Goal: Find specific page/section: Find specific page/section

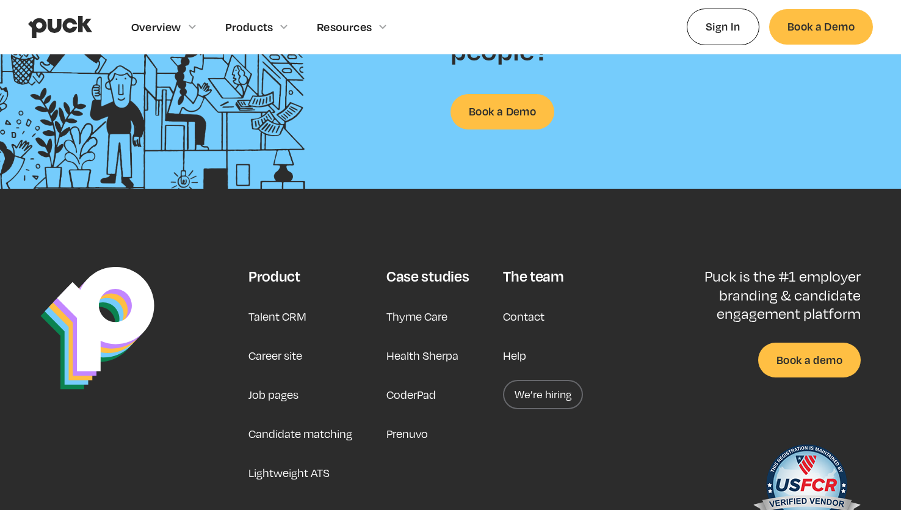
scroll to position [3046, 0]
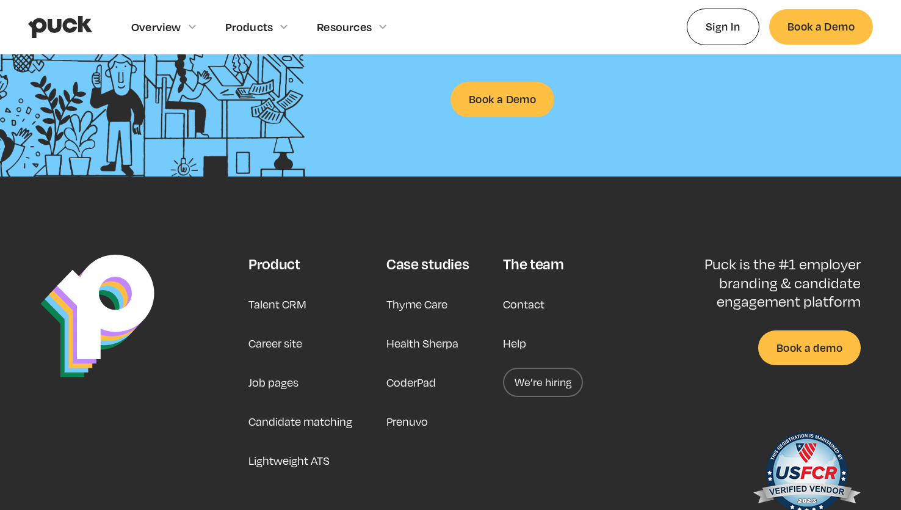
click at [291, 341] on link "Career site" at bounding box center [276, 343] width 54 height 29
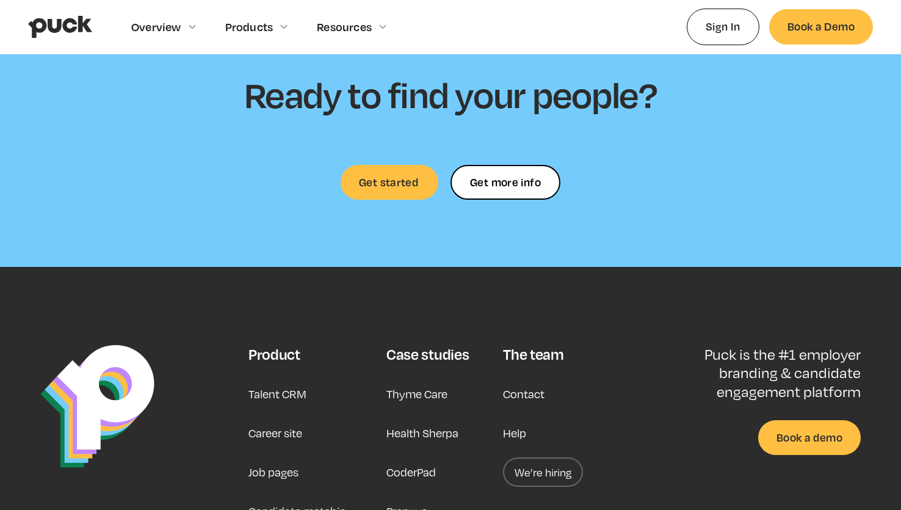
scroll to position [3720, 0]
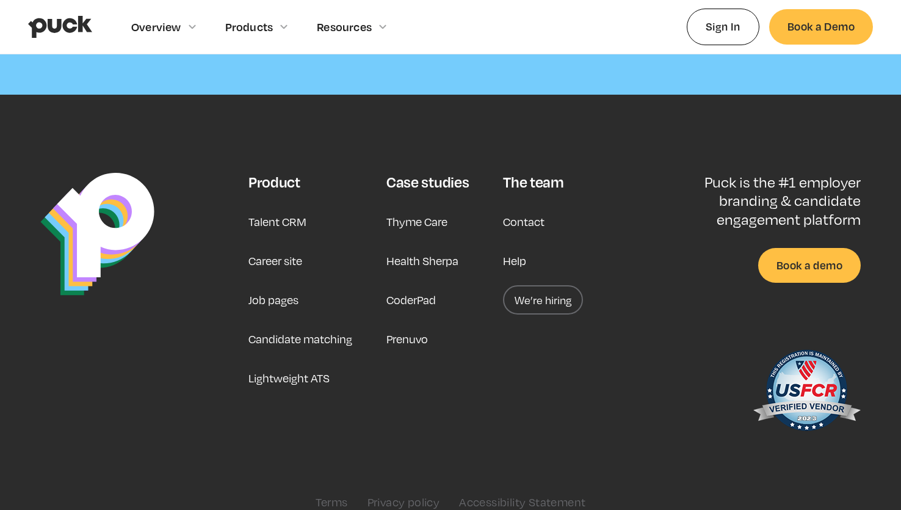
click at [285, 246] on link "Career site" at bounding box center [276, 260] width 54 height 29
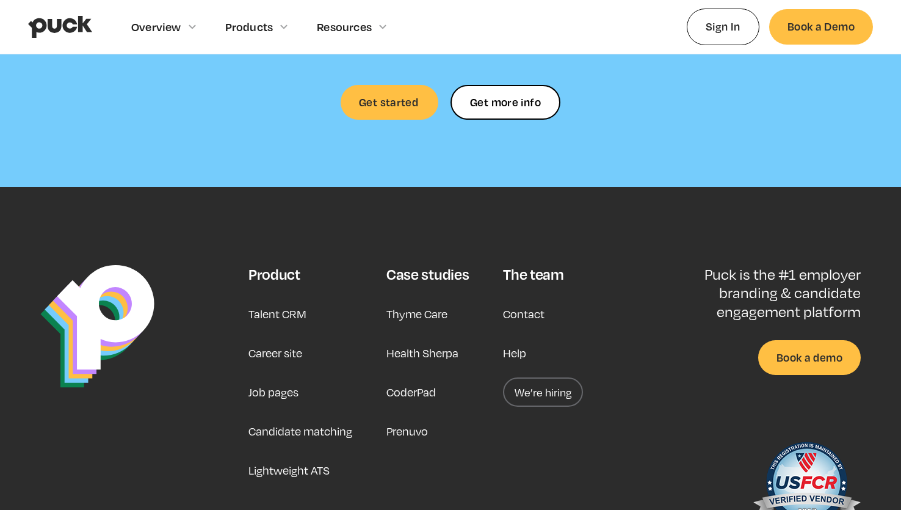
scroll to position [3720, 0]
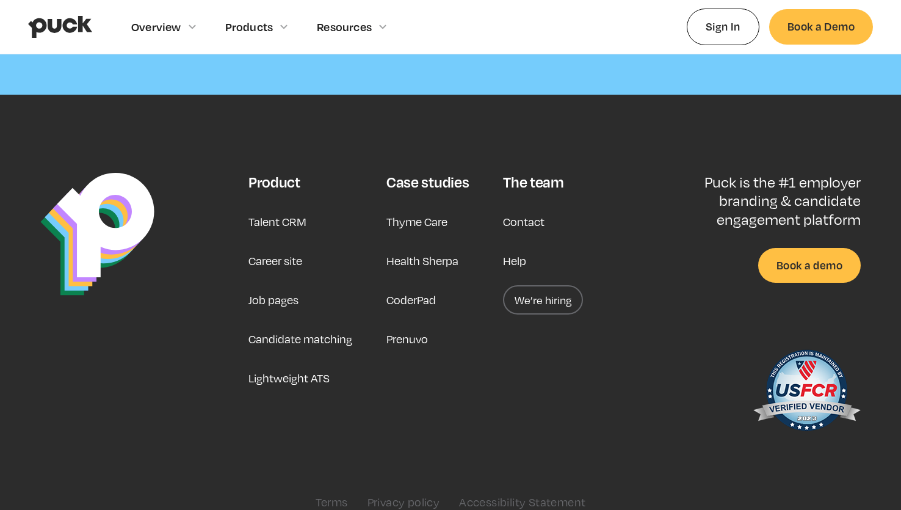
click at [535, 285] on link "We’re hiring" at bounding box center [543, 299] width 80 height 29
